Goal: Transaction & Acquisition: Purchase product/service

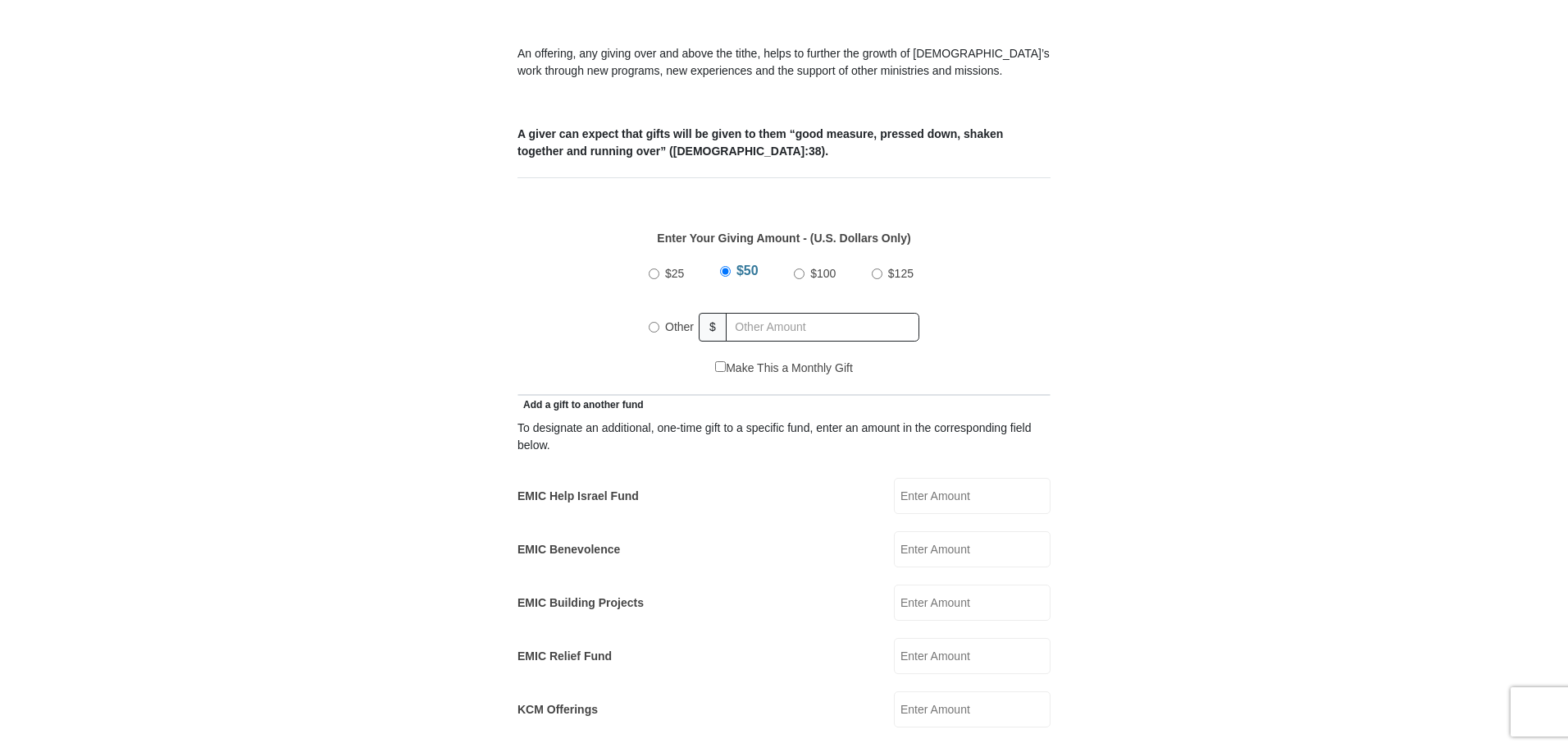
scroll to position [656, 0]
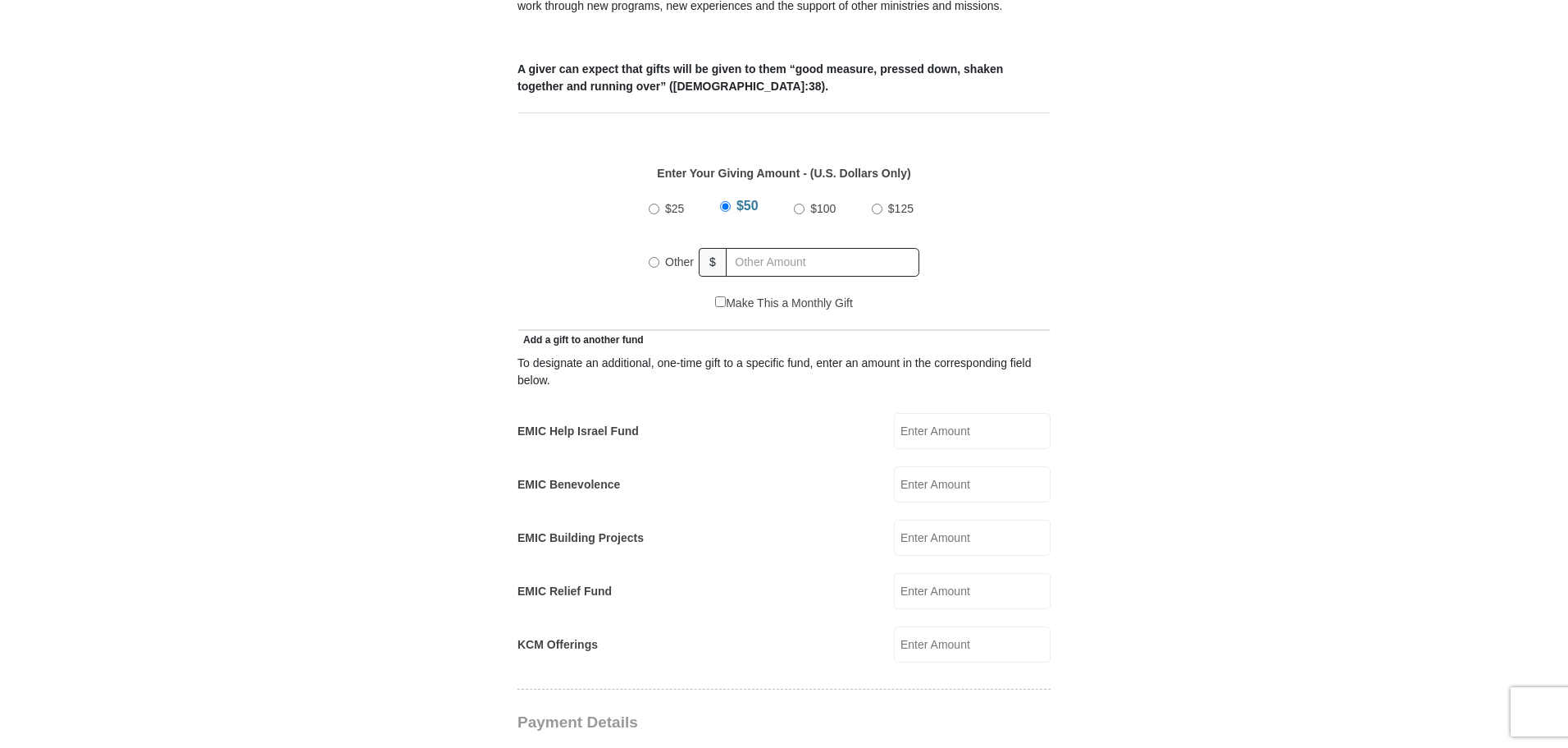
click at [930, 526] on input "EMIC Building Projects" at bounding box center [973, 537] width 157 height 36
type input "20"
click at [1195, 500] on form "Eagle Mountain International Church Online Giving Because of gifts like yours, …" at bounding box center [784, 623] width 935 height 2428
click at [653, 257] on input "Other" at bounding box center [654, 263] width 11 height 11
radio input "true"
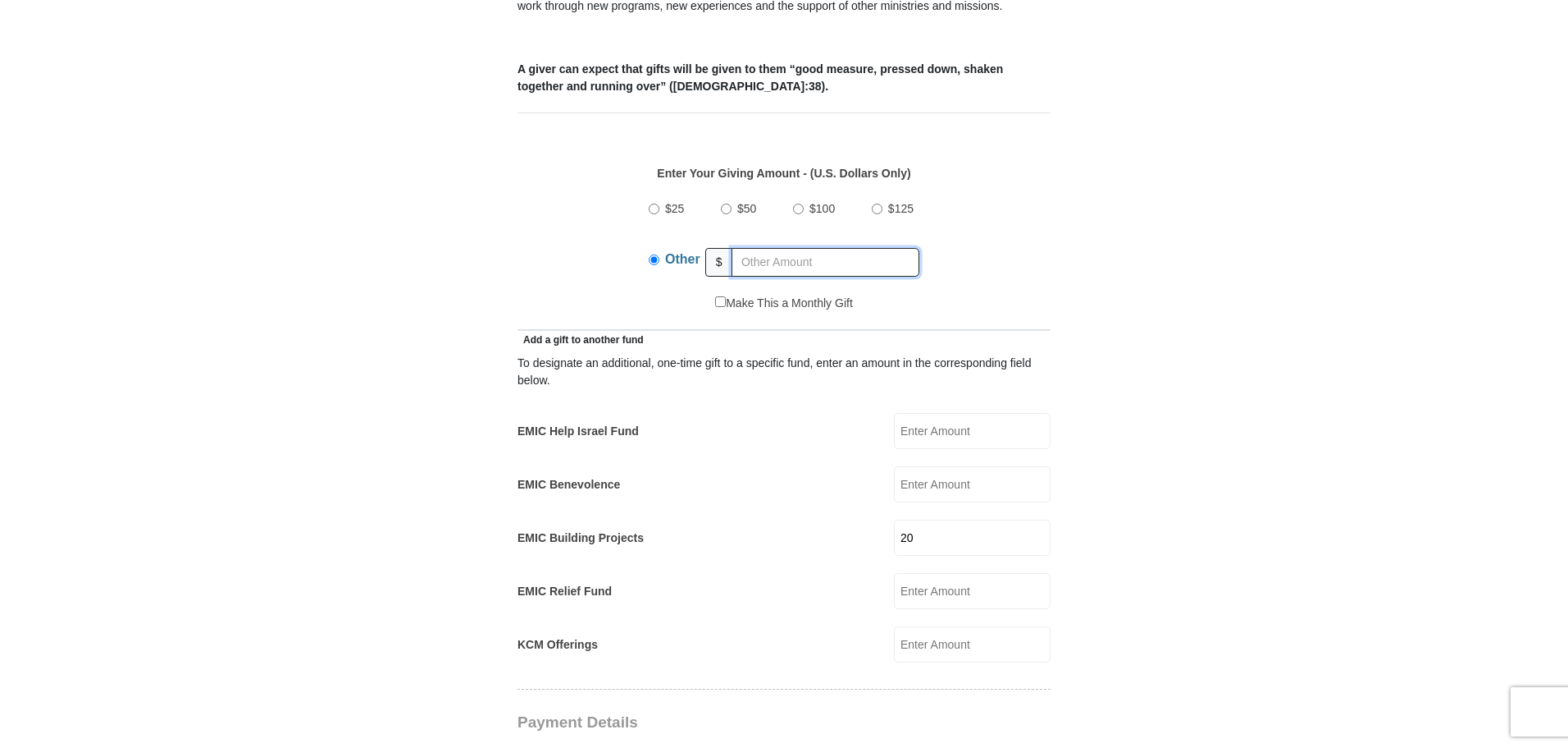
scroll to position [739, 0]
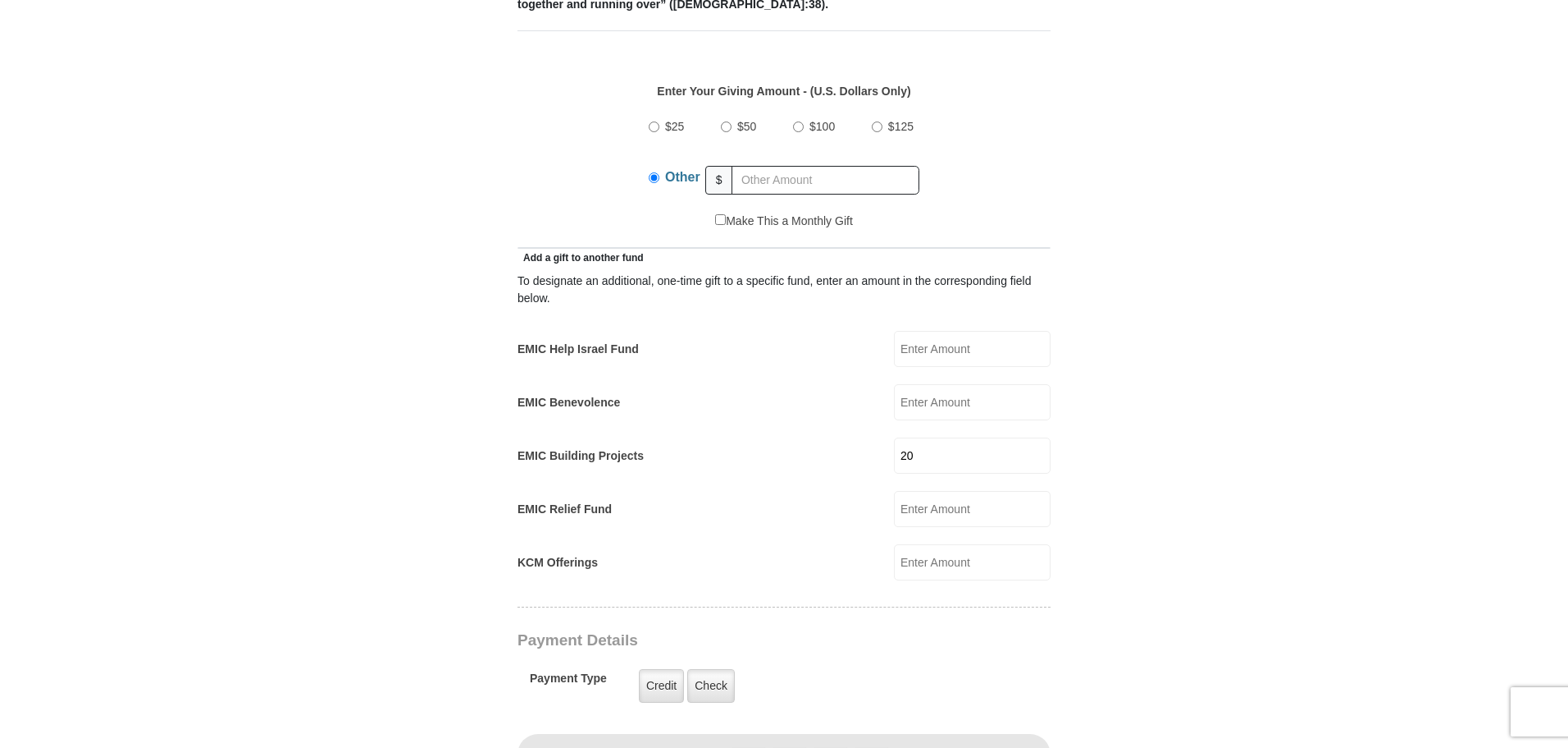
click at [919, 497] on input "EMIC Relief Fund" at bounding box center [973, 509] width 157 height 36
type input "10"
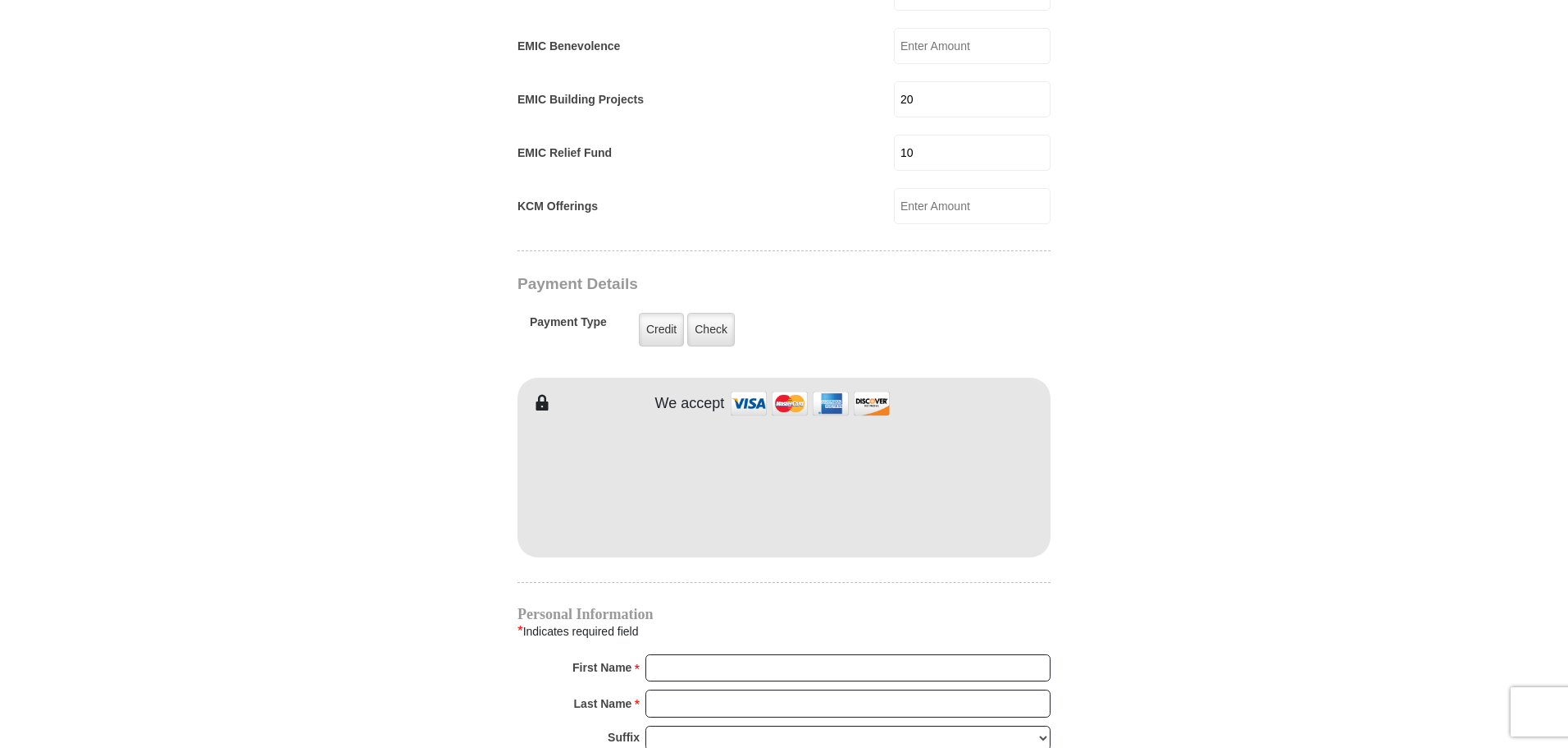
scroll to position [1149, 0]
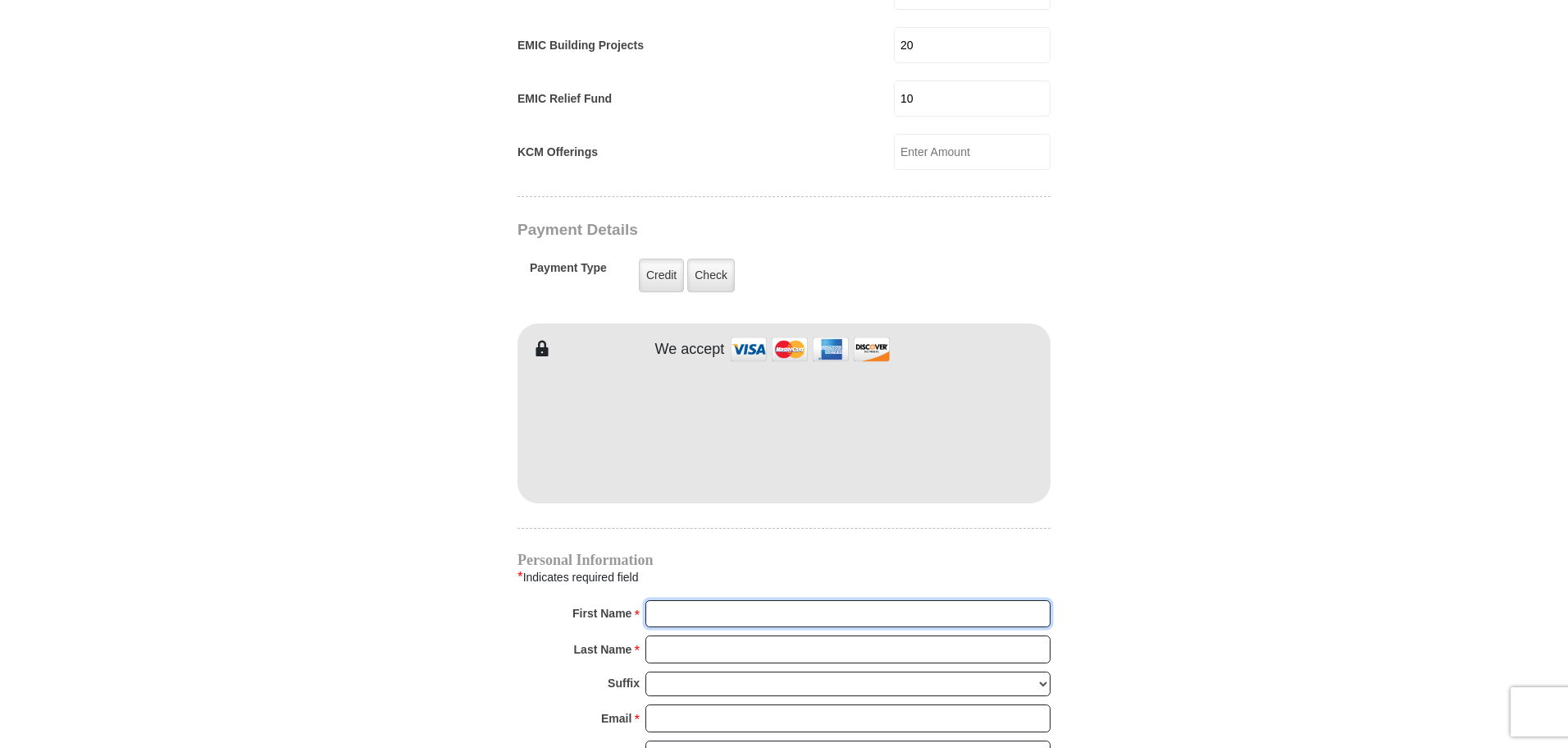
type input "Thomas"
type input "Koshi"
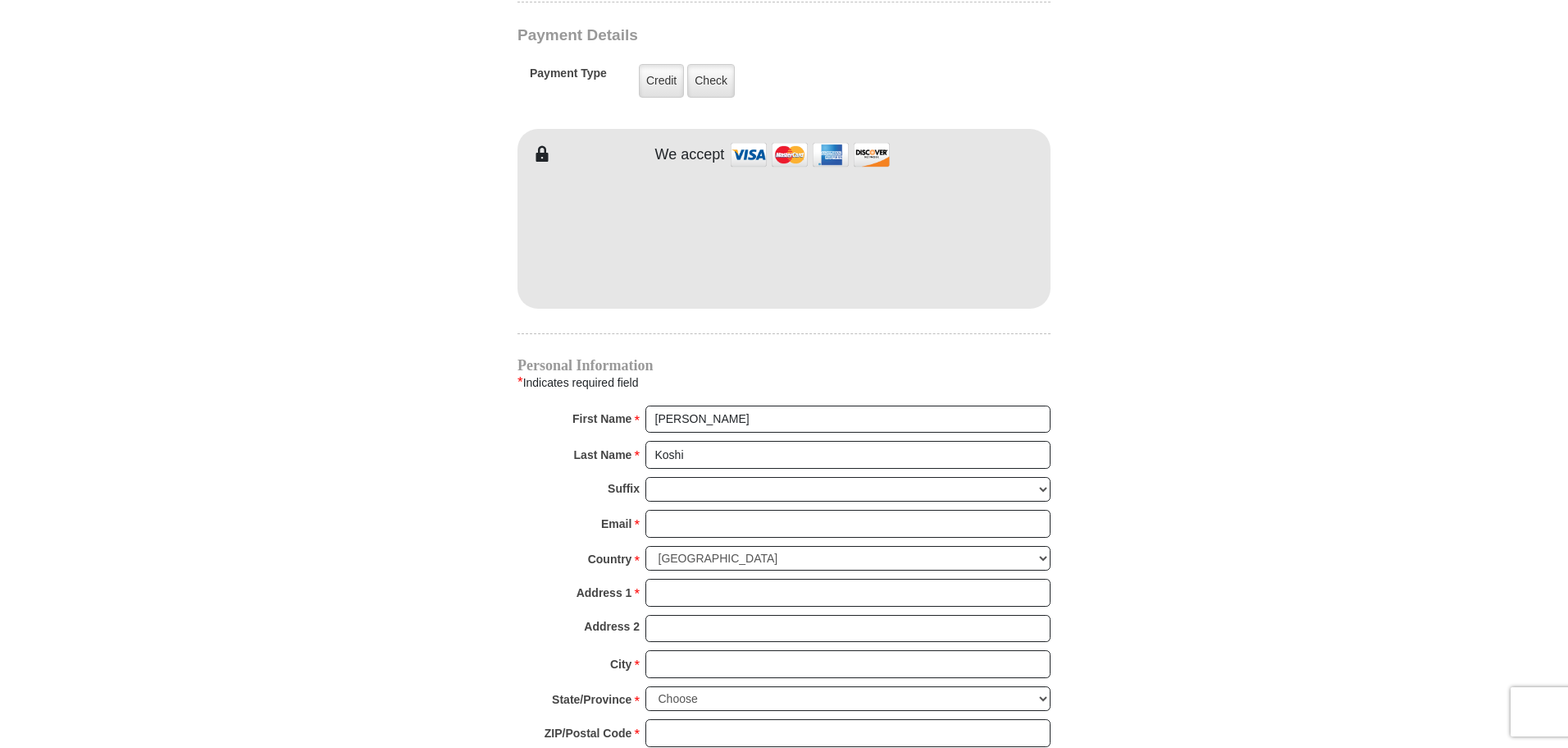
scroll to position [1395, 0]
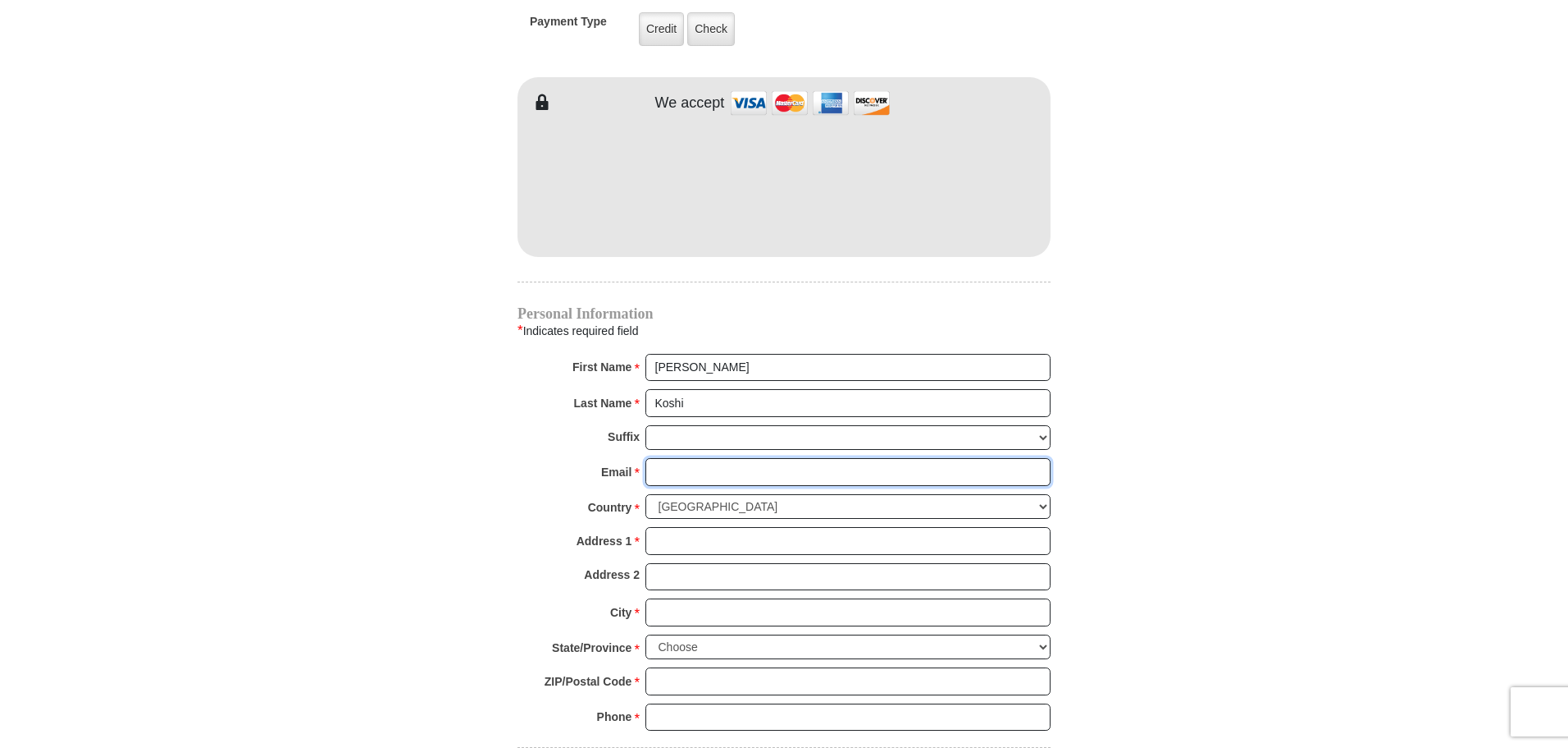
click at [678, 458] on input "Email *" at bounding box center [848, 472] width 406 height 28
type input "tomskoshi@vista.com"
type input "375 Harbour Cove Drive Apt 241"
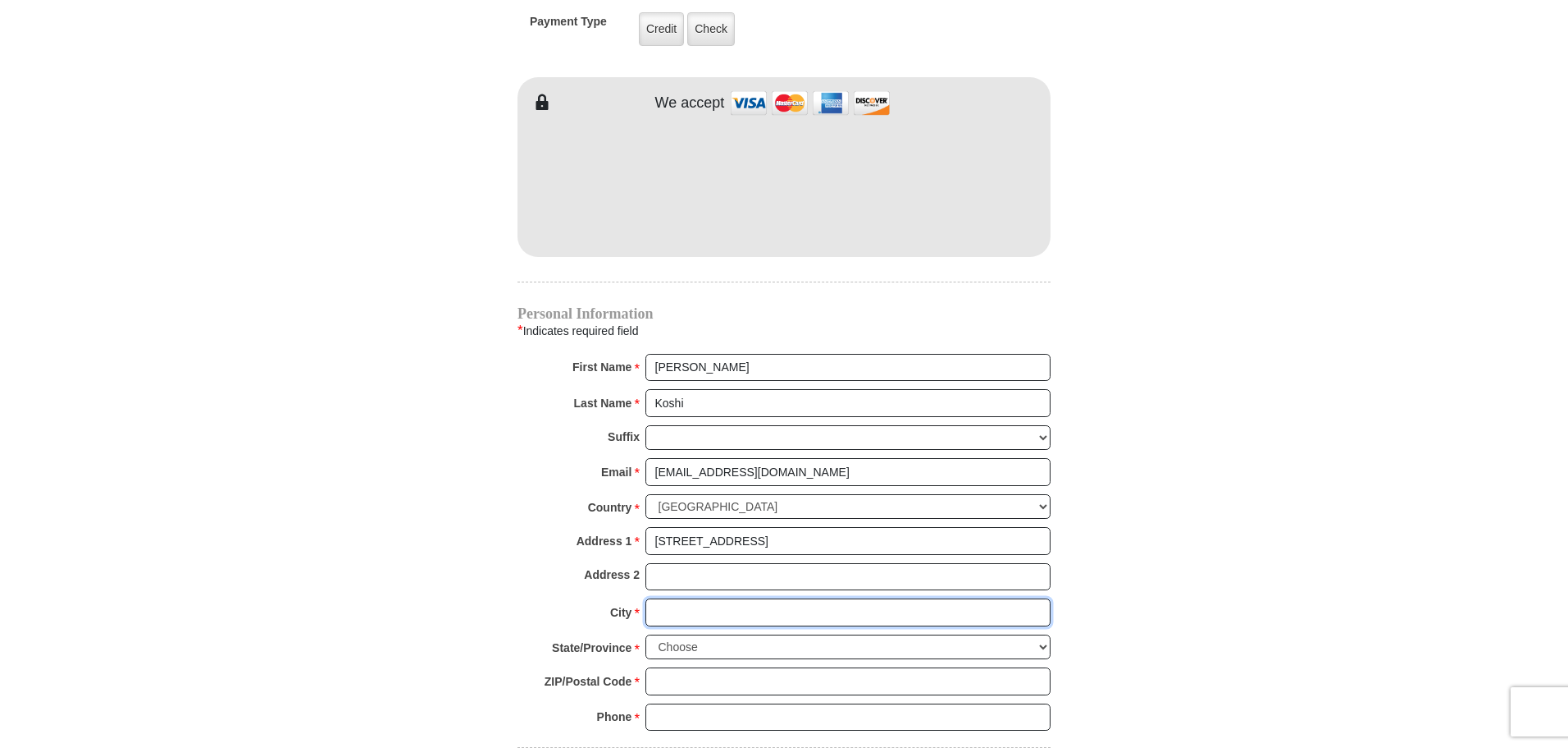
type input "Sparks"
select select "NV"
type input "89434-7805"
type input "7753860005"
click at [1254, 574] on body "Eagle Mountain International Church Online Giving Because of gifts like yours, …" at bounding box center [784, 121] width 1568 height 3033
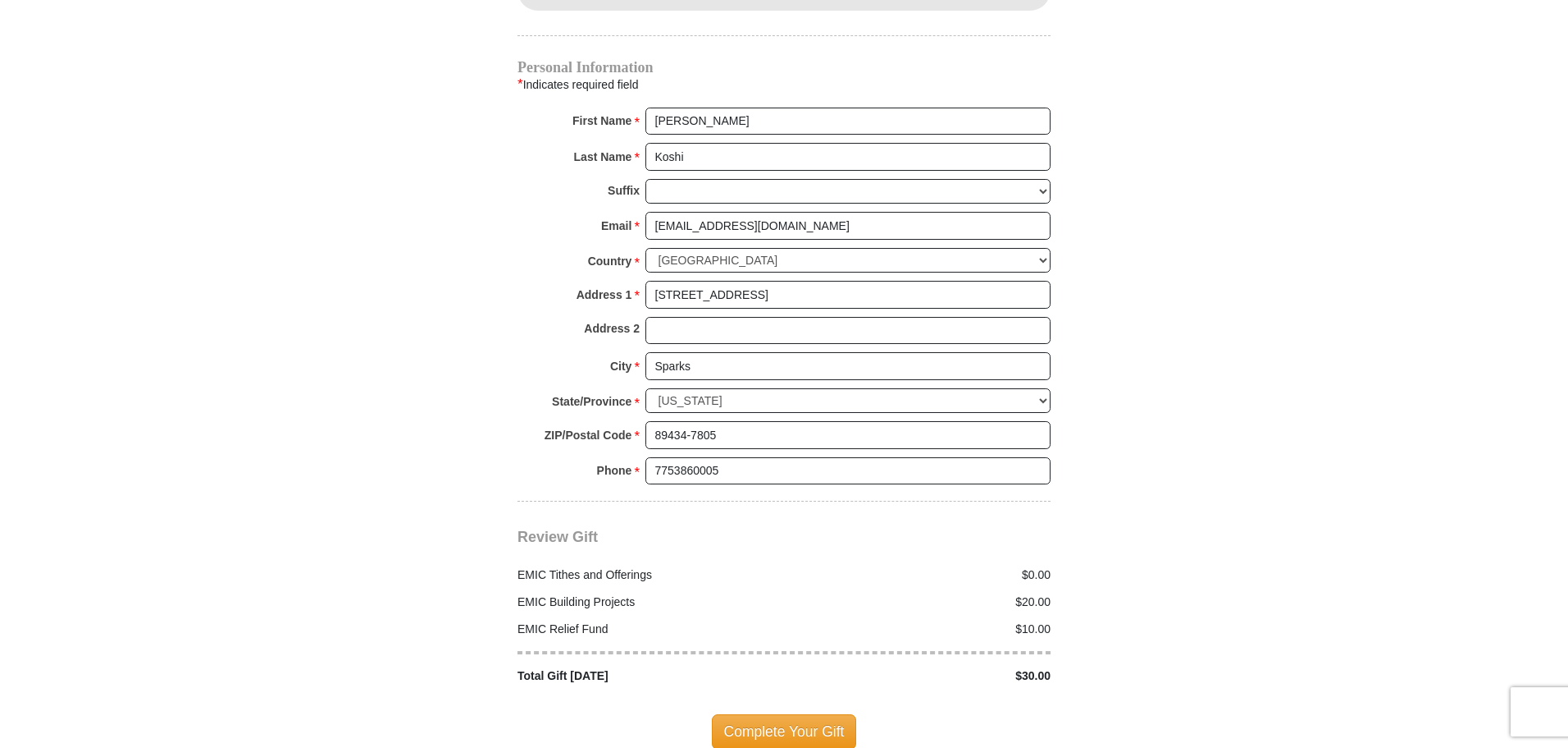
scroll to position [1723, 0]
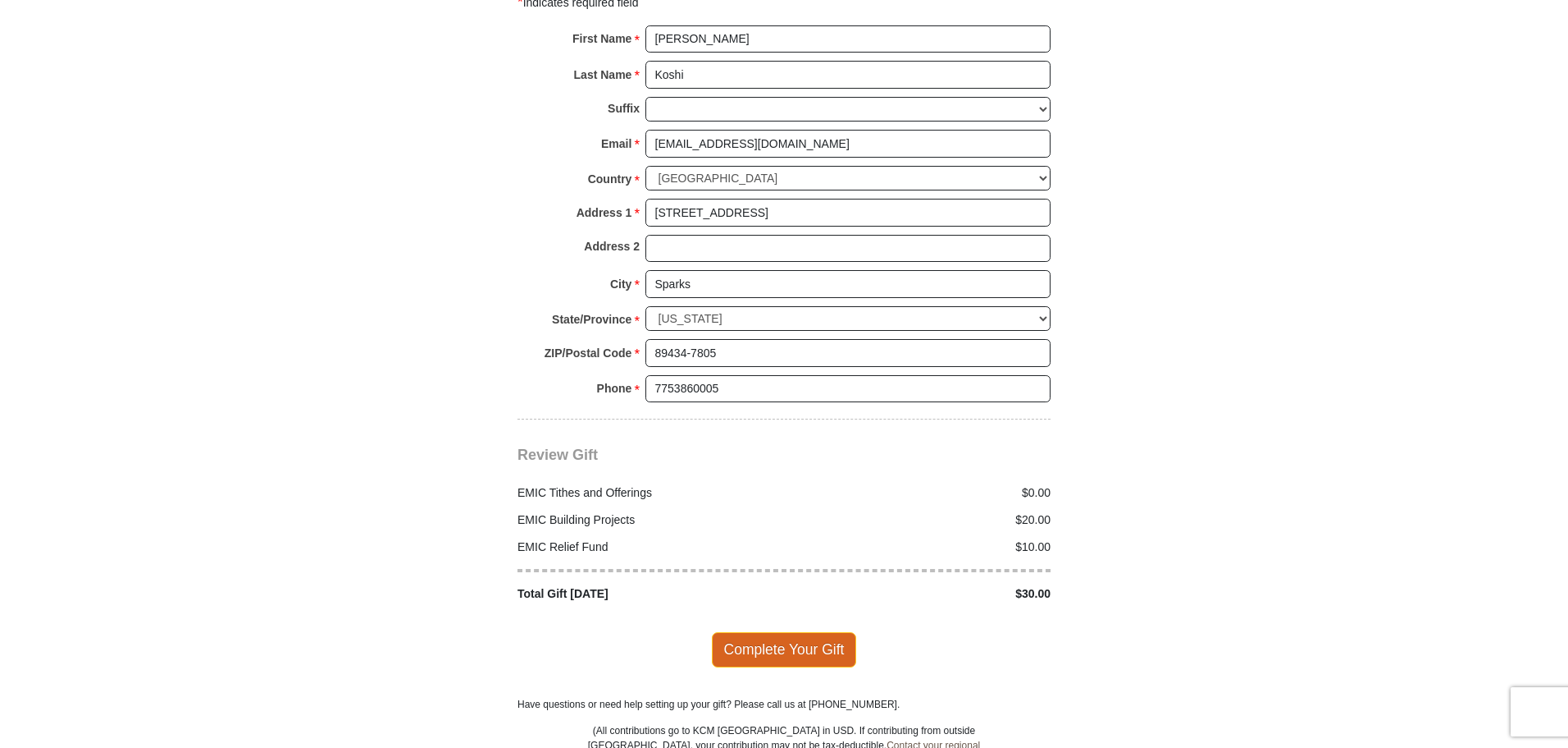
click at [793, 639] on span "Complete Your Gift" at bounding box center [784, 649] width 145 height 34
